Goal: Register for event/course

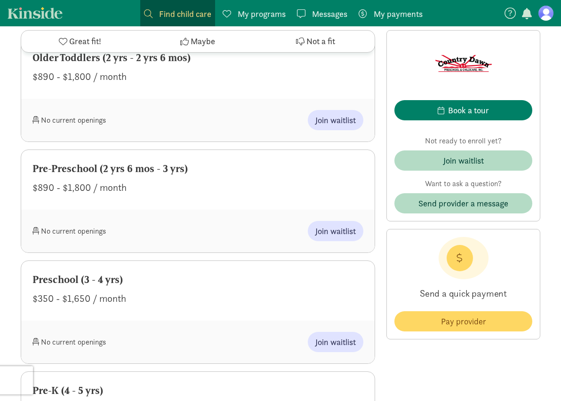
scroll to position [894, 0]
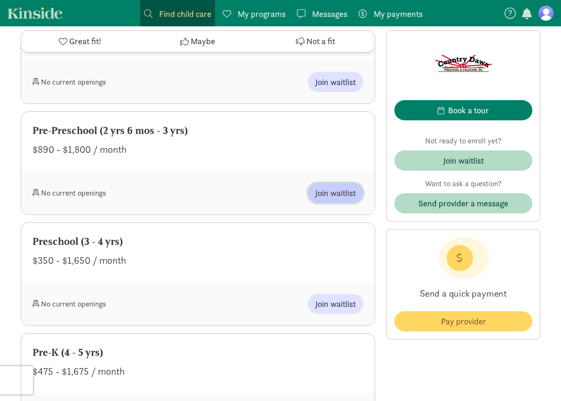
click at [340, 187] on span "Join waitlist" at bounding box center [335, 193] width 40 height 13
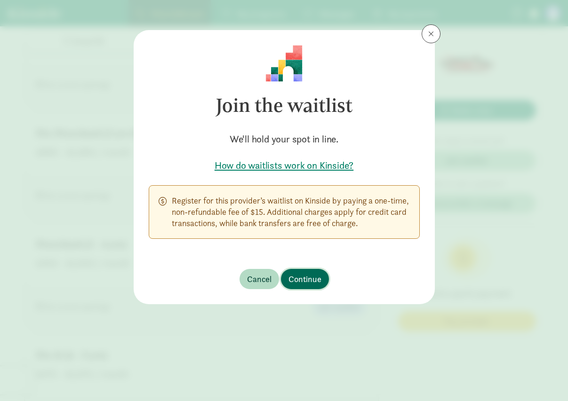
click at [307, 279] on span "Continue" at bounding box center [304, 279] width 33 height 13
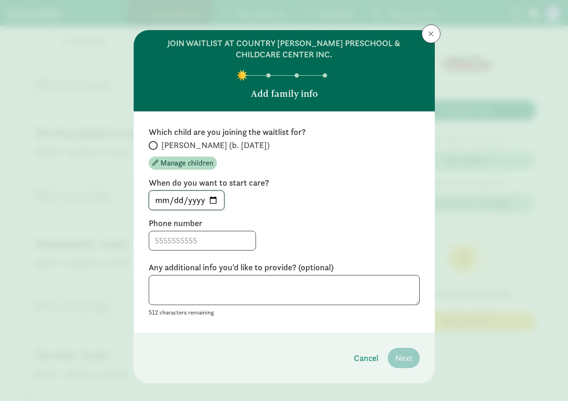
click at [213, 203] on input "[DATE]" at bounding box center [186, 200] width 75 height 19
type input "[DATE]"
click at [172, 241] on input at bounding box center [202, 240] width 106 height 19
click at [159, 288] on textarea at bounding box center [284, 290] width 271 height 31
click at [190, 297] on textarea at bounding box center [284, 290] width 271 height 31
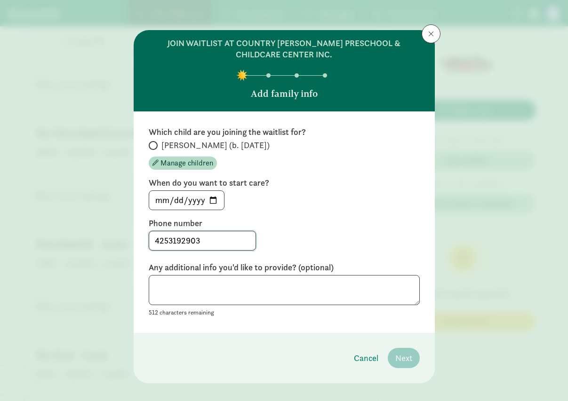
click at [165, 239] on input "4253192903" at bounding box center [202, 240] width 106 height 19
type input "[PHONE_NUMBER]"
click at [259, 289] on textarea at bounding box center [284, 290] width 271 height 31
click at [151, 145] on input "[PERSON_NAME] (b. [DATE])" at bounding box center [152, 146] width 6 height 6
radio input "true"
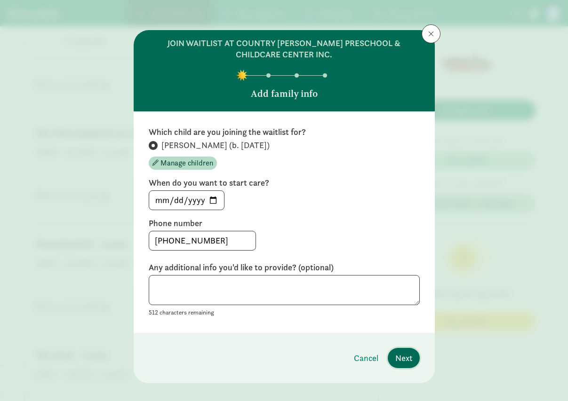
click at [402, 359] on span "Next" at bounding box center [403, 358] width 17 height 13
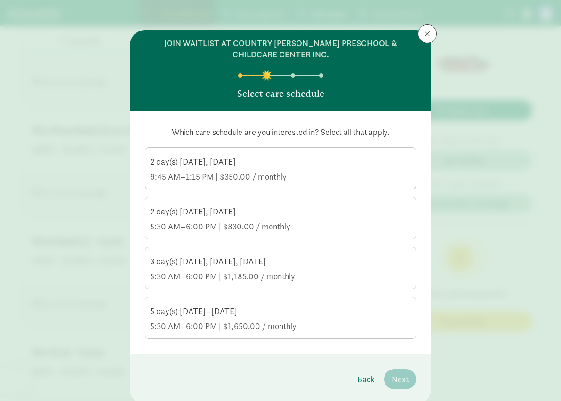
click at [272, 218] on div "2 day(s) [DATE], [DATE] 5:30 AM–6:00 PM | $830.00 / monthly" at bounding box center [280, 219] width 261 height 26
click at [0, 0] on input "2 day(s) [DATE], [DATE] 5:30 AM–6:00 PM | $830.00 / monthly" at bounding box center [0, 0] width 0 height 0
click at [304, 172] on div "9:45 AM–1:15 PM | $350.00 / monthly" at bounding box center [280, 176] width 261 height 11
click at [0, 0] on input "2 day(s) [DATE], [DATE] 9:45 AM–1:15 PM | $350.00 / monthly" at bounding box center [0, 0] width 0 height 0
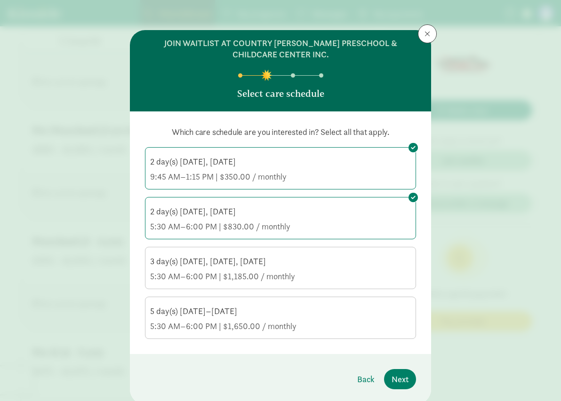
click at [304, 172] on div "9:45 AM–1:15 PM | $350.00 / monthly" at bounding box center [280, 176] width 261 height 11
click at [0, 0] on input "2 day(s) [DATE], [DATE] 9:45 AM–1:15 PM | $350.00 / monthly" at bounding box center [0, 0] width 0 height 0
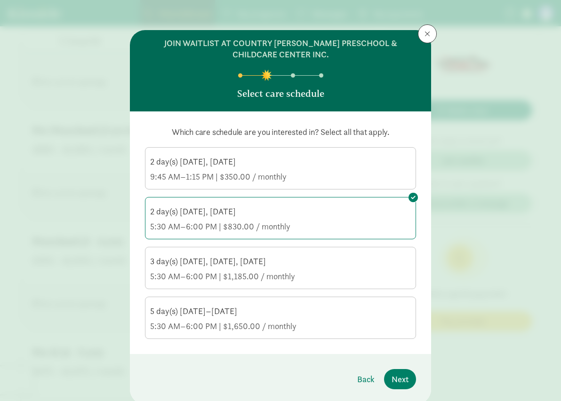
click at [354, 151] on label "2 day(s) [DATE], [DATE] 9:45 AM–1:15 PM | $350.00 / monthly" at bounding box center [280, 168] width 270 height 40
click at [0, 0] on input "2 day(s) [DATE], [DATE] 9:45 AM–1:15 PM | $350.00 / monthly" at bounding box center [0, 0] width 0 height 0
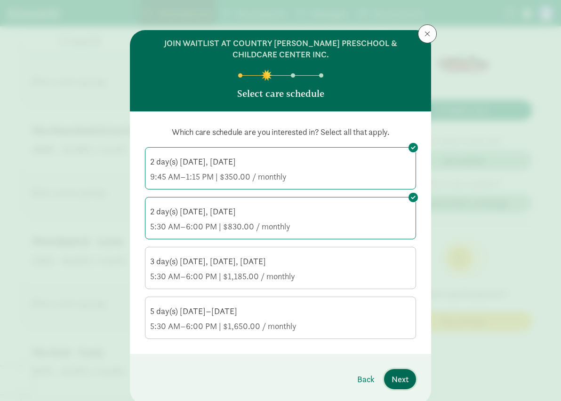
click at [404, 378] on span "Next" at bounding box center [399, 379] width 17 height 13
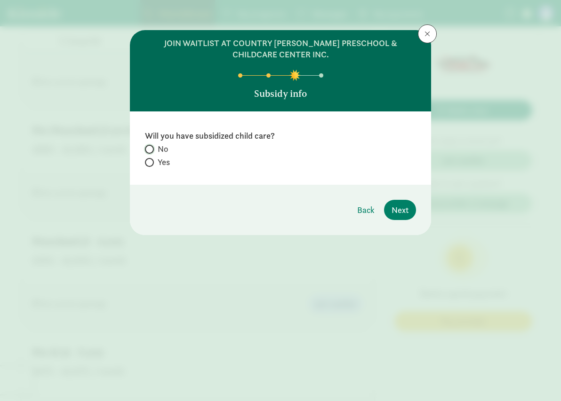
click at [151, 148] on input "No" at bounding box center [148, 149] width 6 height 6
radio input "true"
click at [405, 213] on span "Next" at bounding box center [399, 210] width 17 height 13
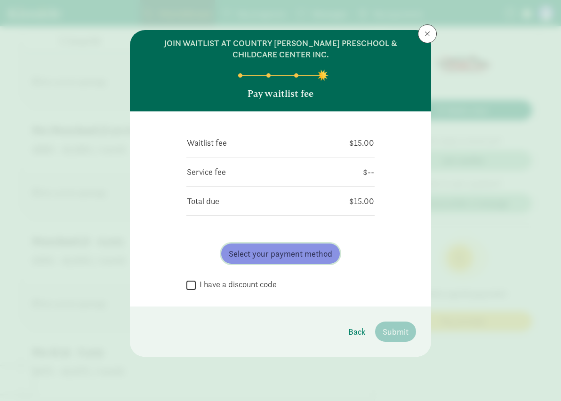
click at [293, 254] on span "Select your payment method" at bounding box center [280, 253] width 103 height 13
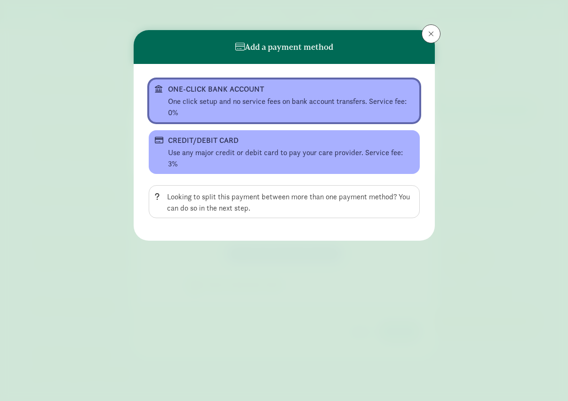
click at [250, 101] on div "One click setup and no service fees on bank account transfers. Service fee: 0%" at bounding box center [291, 107] width 246 height 23
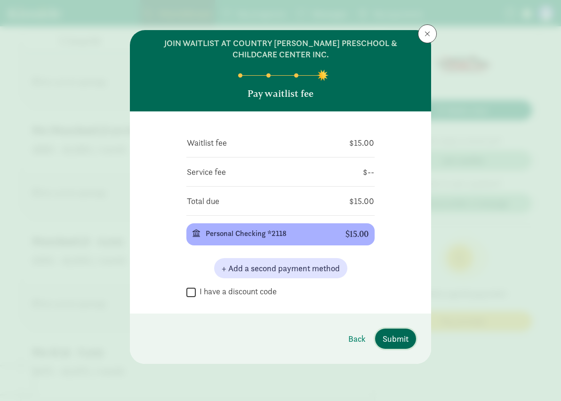
click at [389, 337] on span "Submit" at bounding box center [395, 339] width 26 height 13
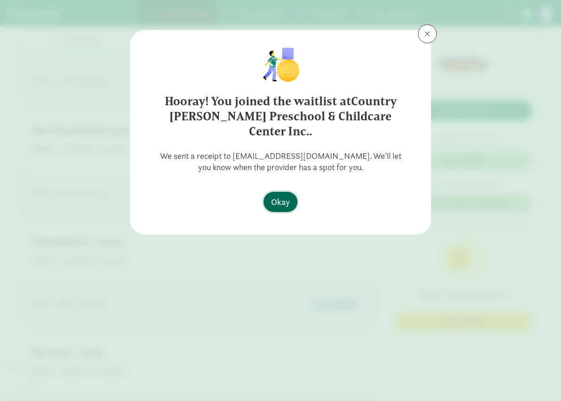
click at [277, 196] on span "Okay" at bounding box center [280, 202] width 19 height 13
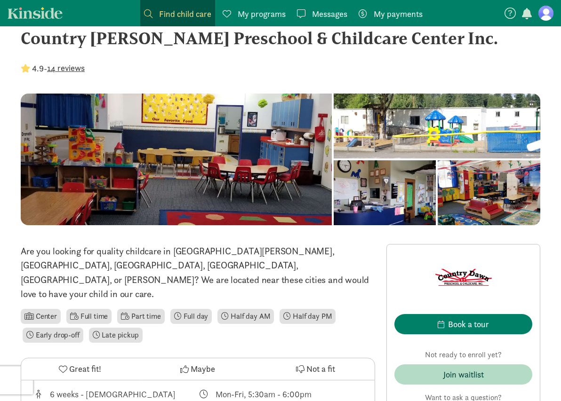
scroll to position [0, 0]
